Goal: Check status: Check status

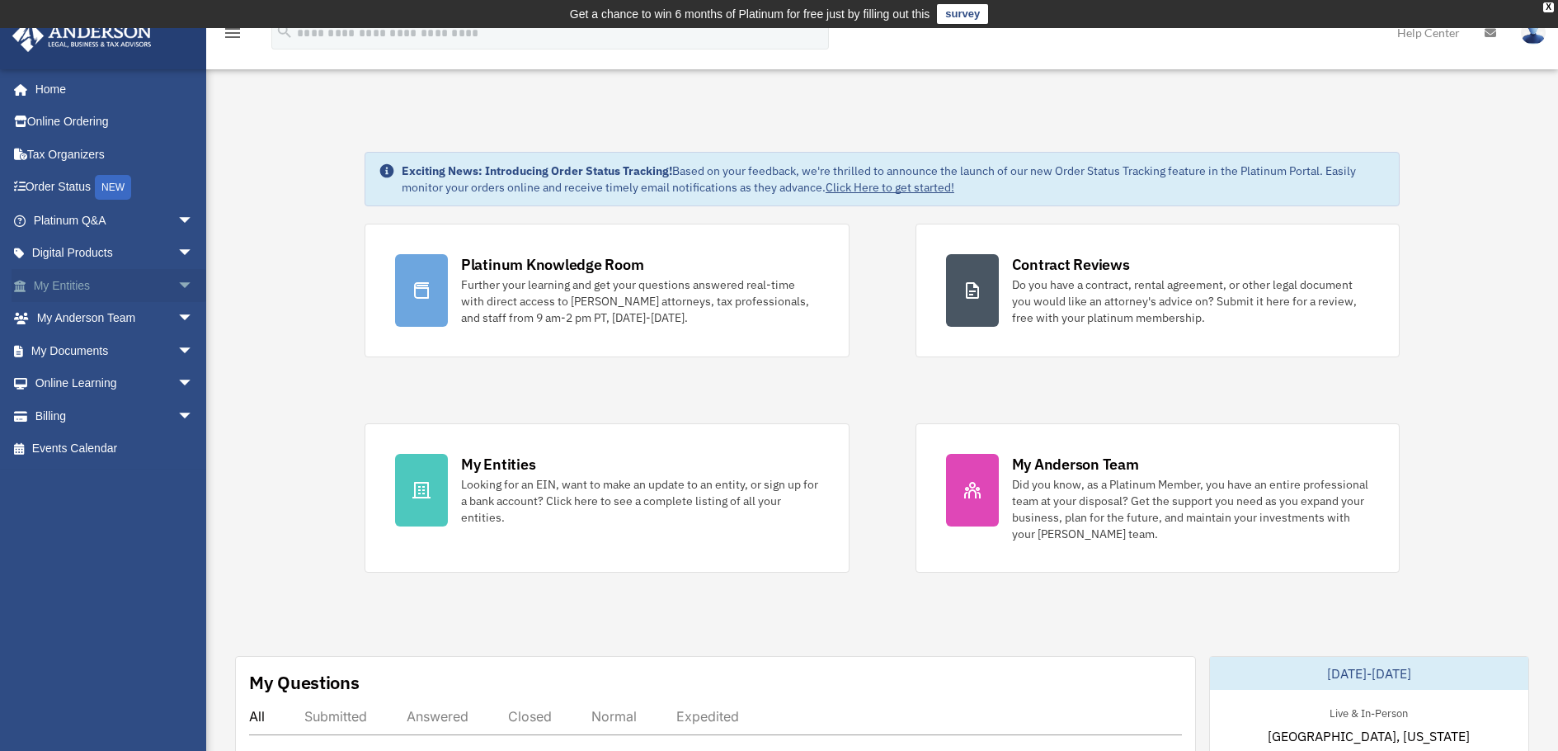
click at [177, 280] on span "arrow_drop_down" at bounding box center [193, 286] width 33 height 34
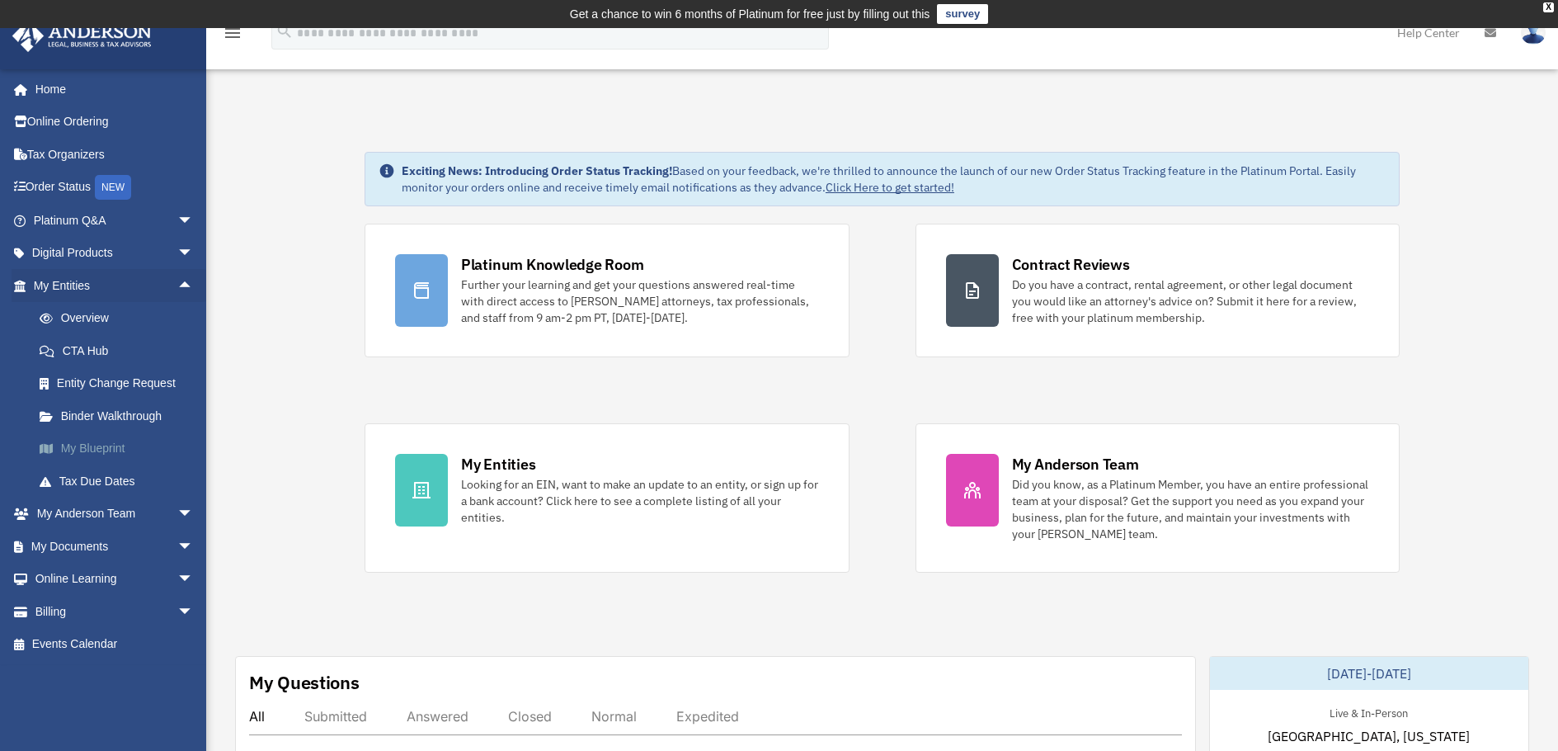
click at [97, 445] on link "My Blueprint" at bounding box center [120, 448] width 195 height 33
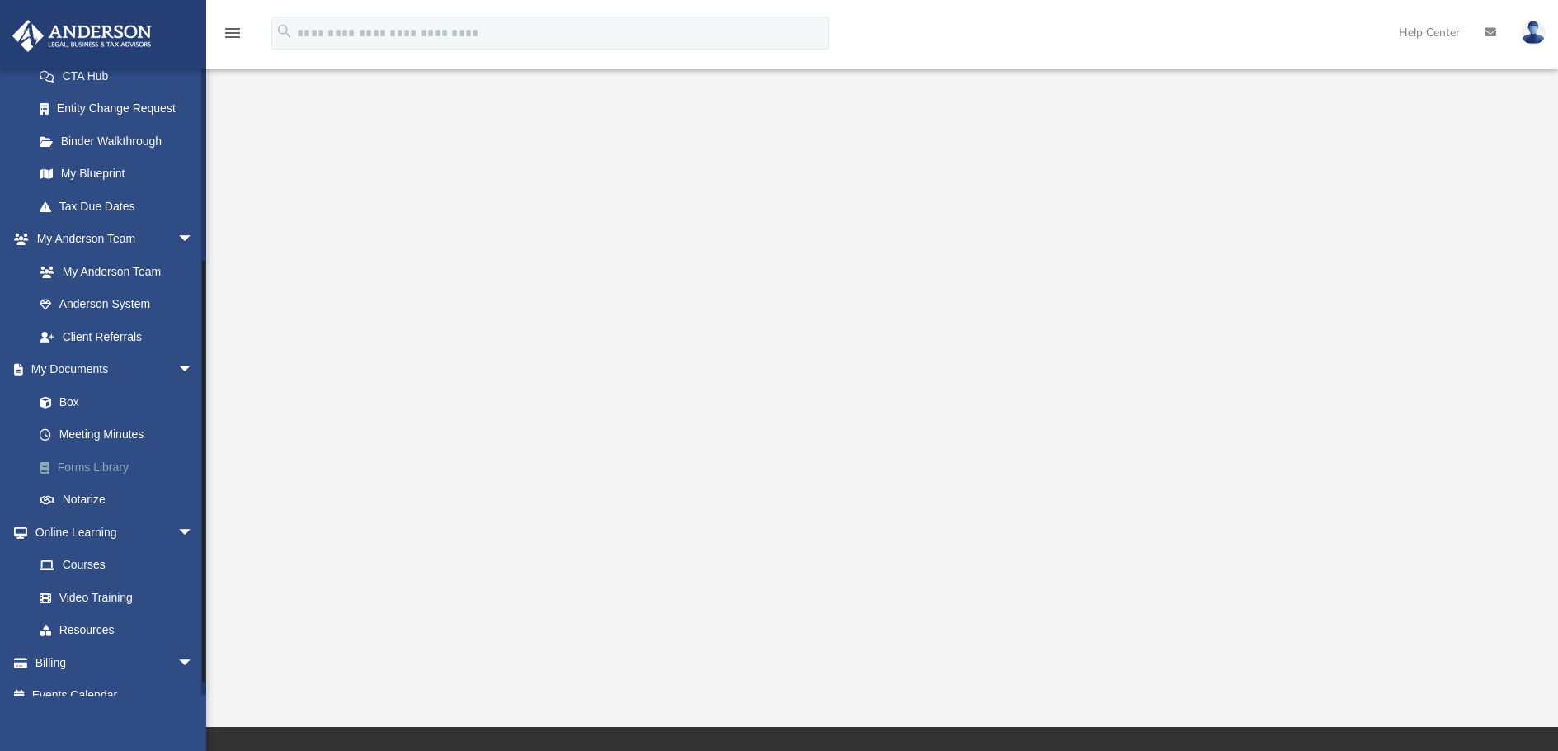
scroll to position [294, 0]
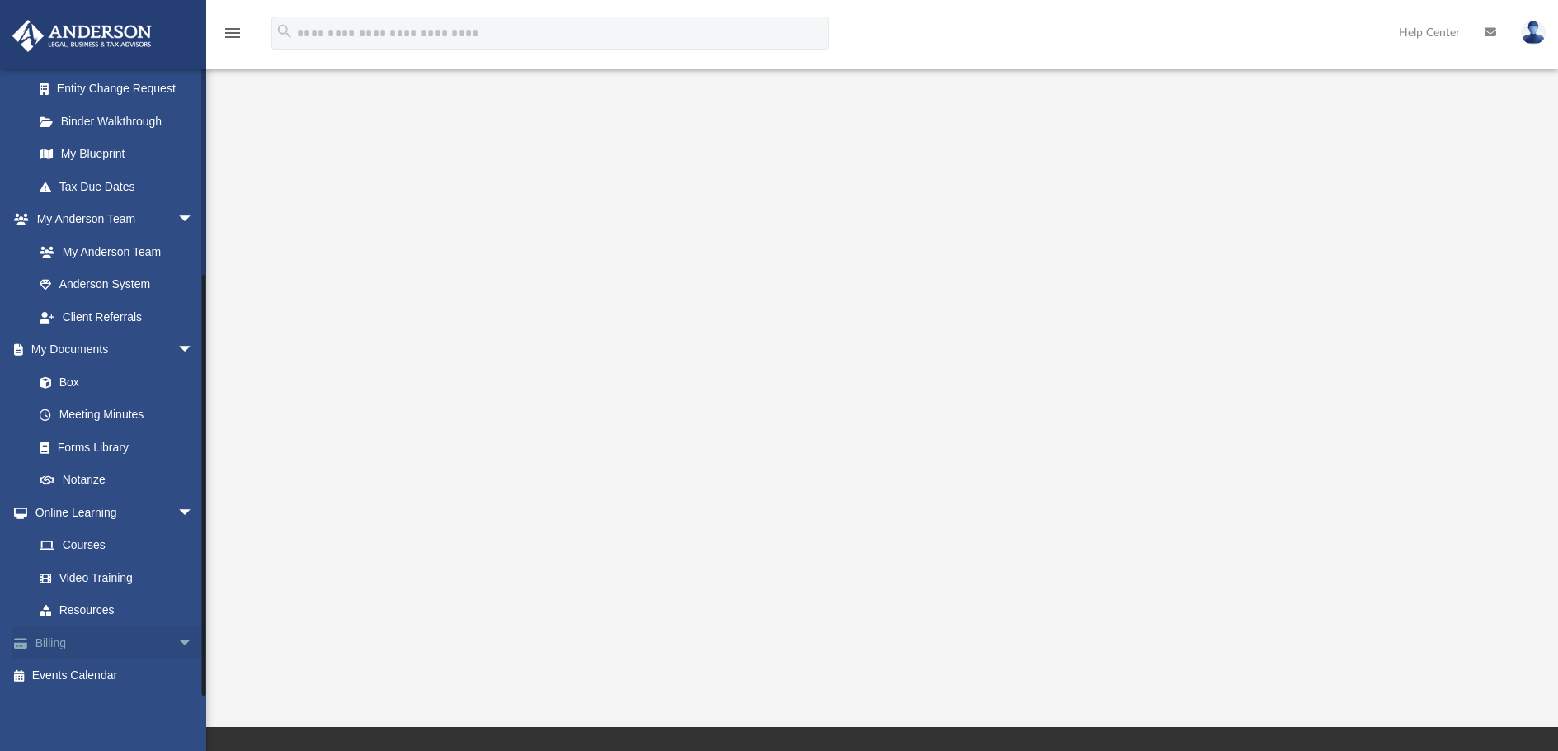
click at [177, 636] on span "arrow_drop_down" at bounding box center [193, 643] width 33 height 34
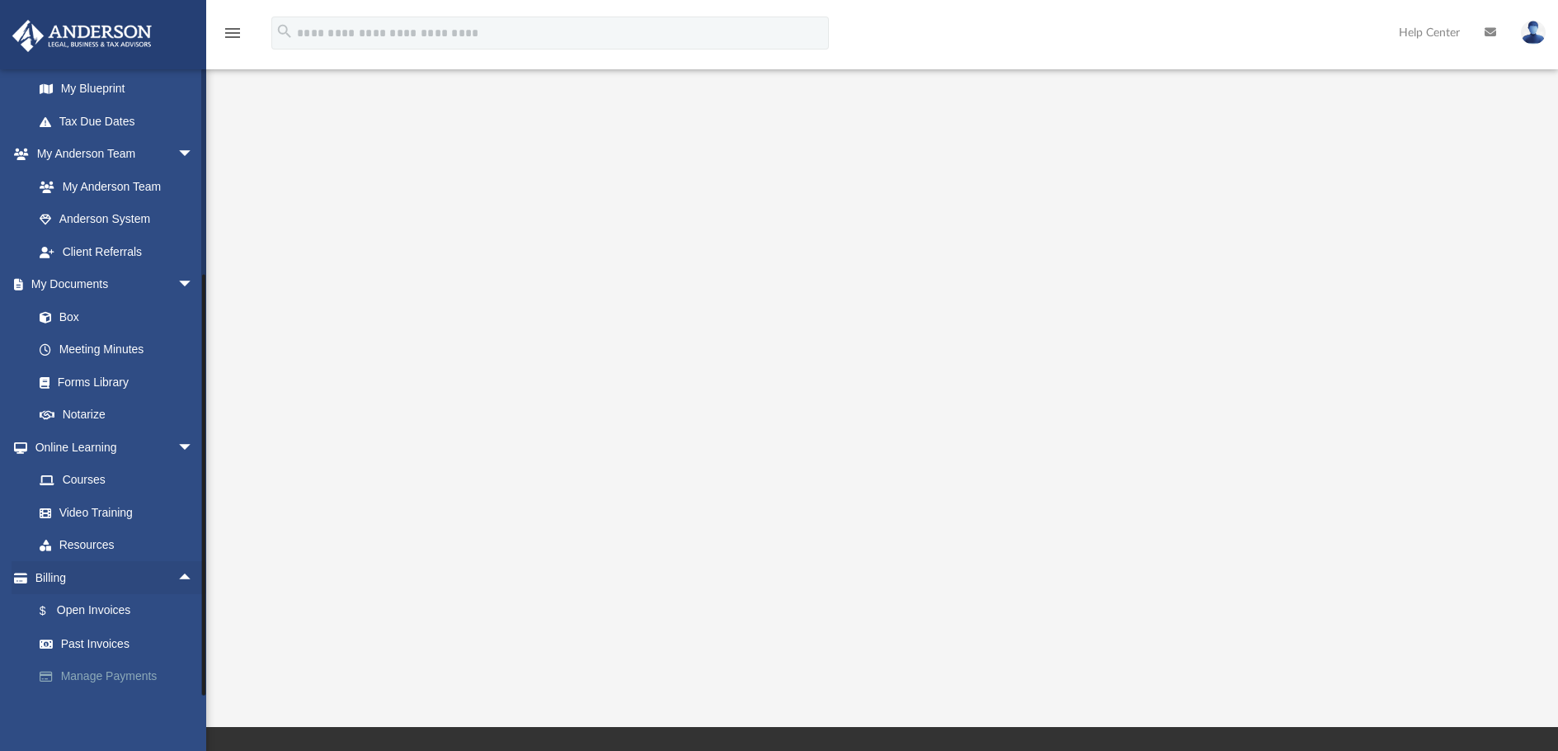
scroll to position [393, 0]
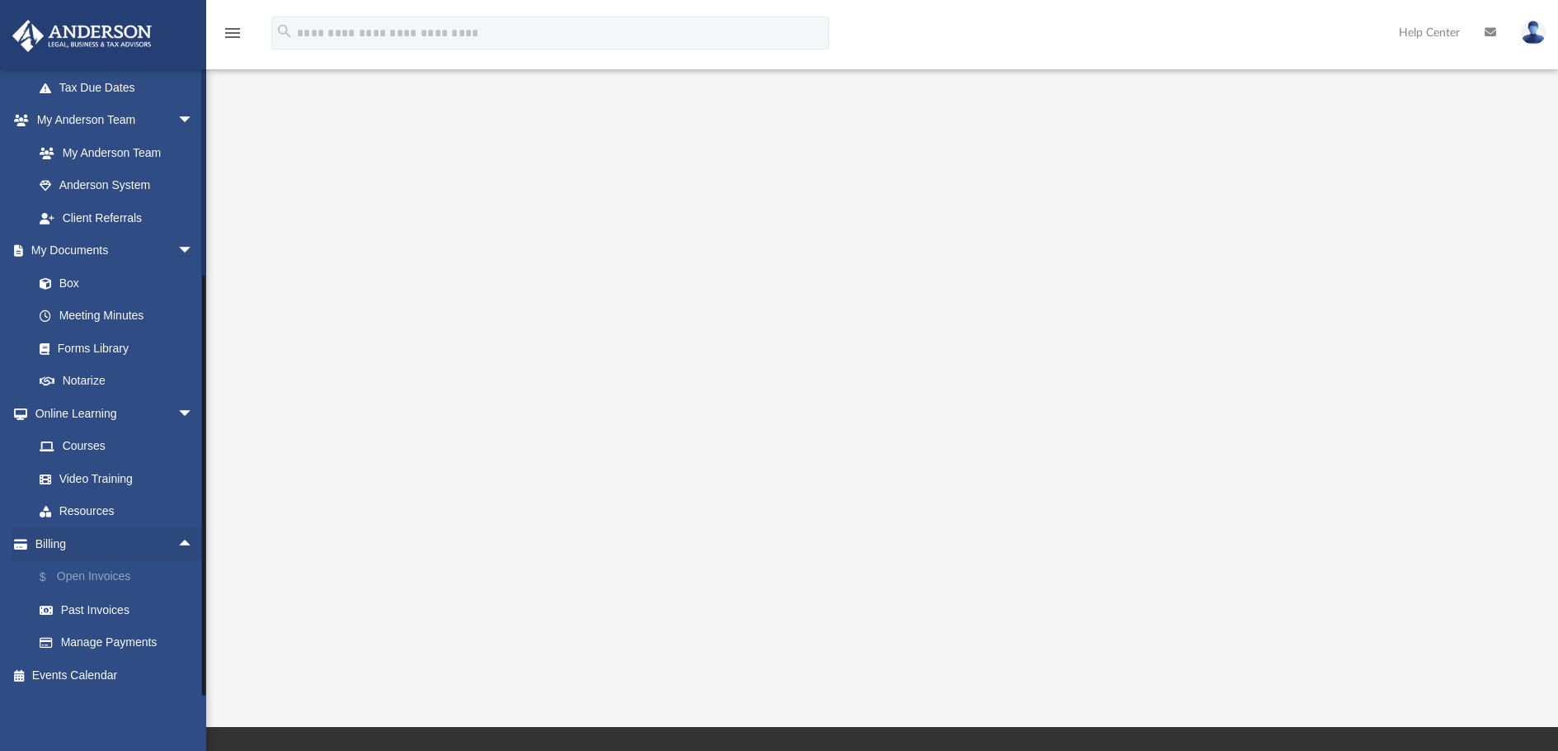
click at [86, 569] on link "$ Open Invoices" at bounding box center [120, 577] width 195 height 34
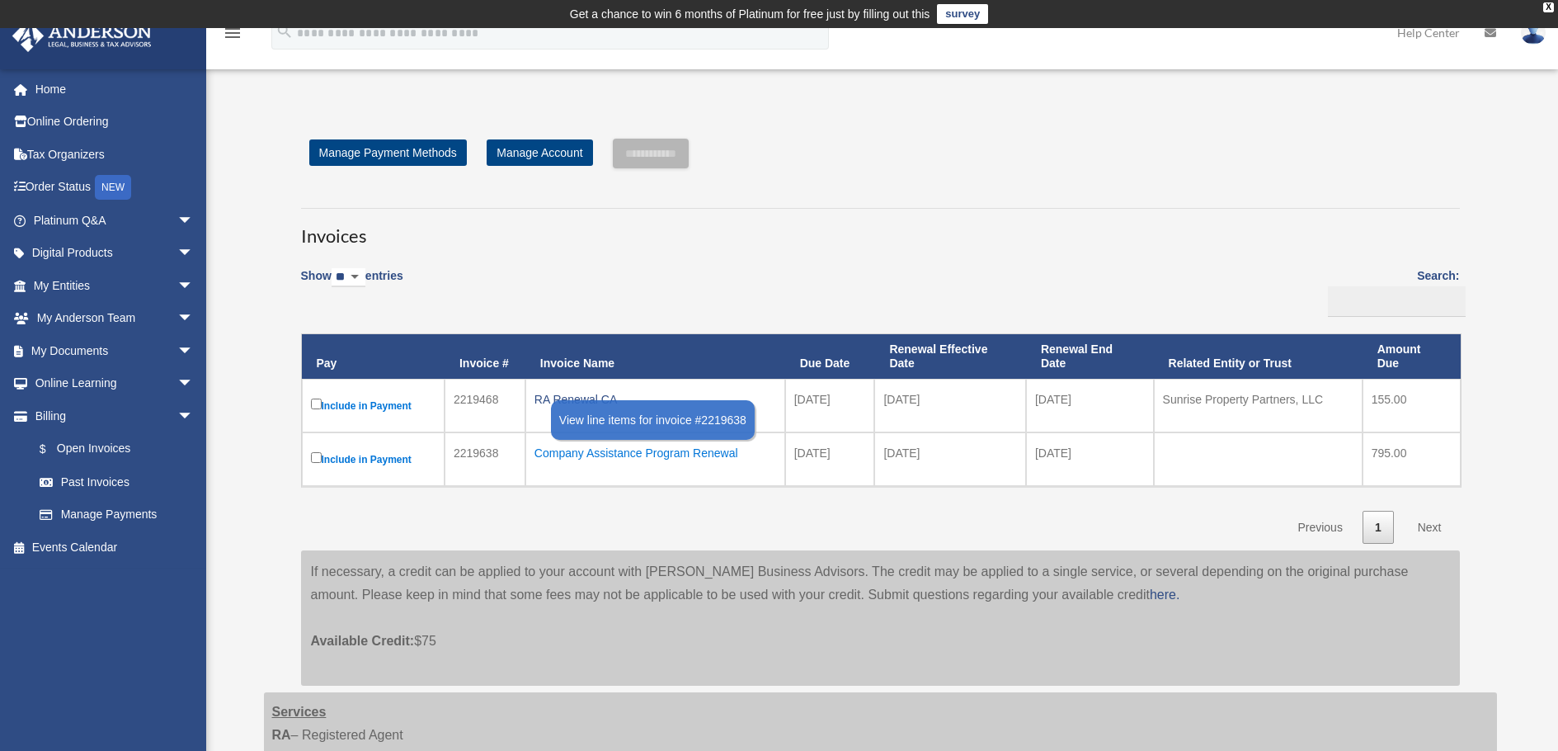
click at [662, 455] on div "Company Assistance Program Renewal" at bounding box center [656, 452] width 242 height 23
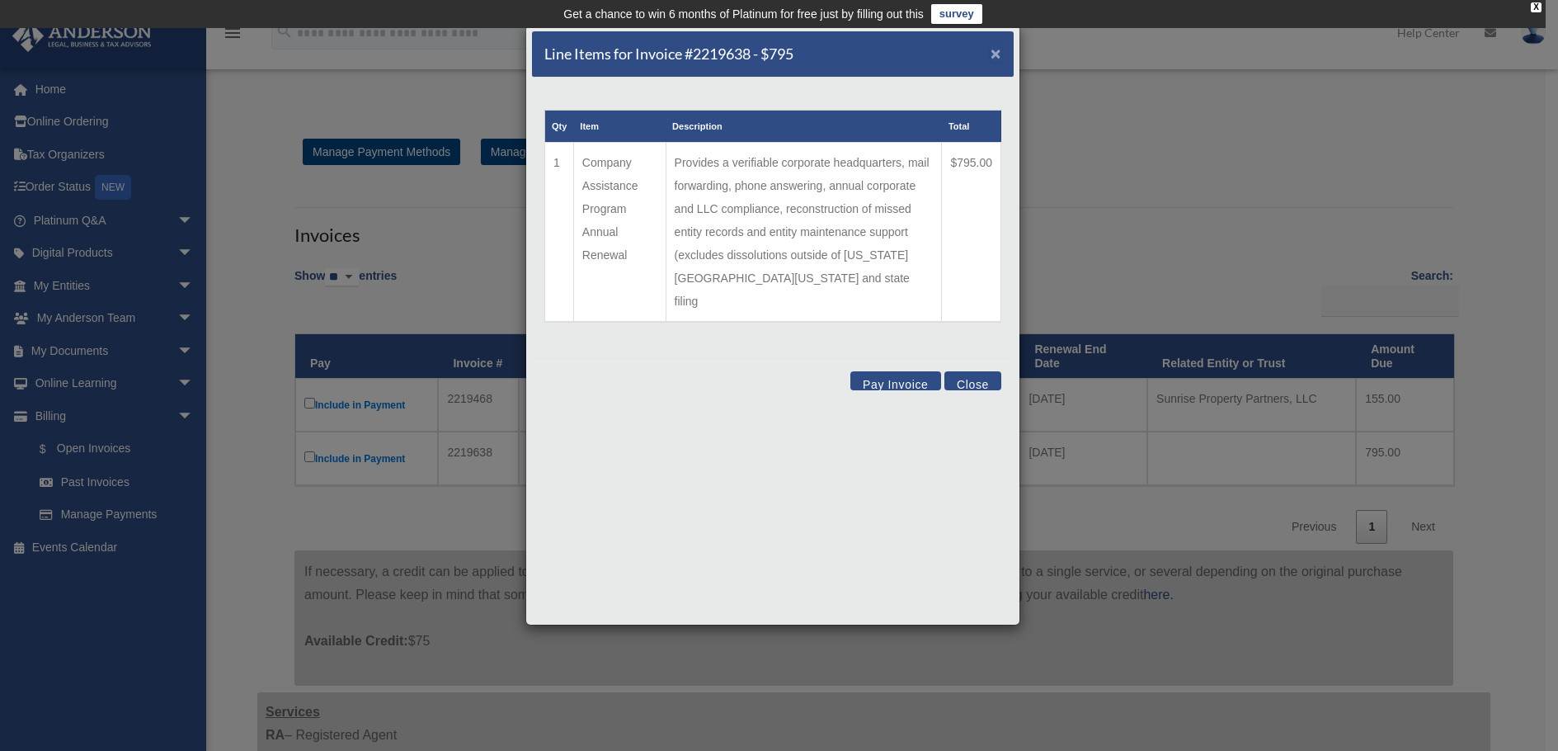
click at [996, 46] on span "×" at bounding box center [996, 53] width 11 height 19
